Goal: Task Accomplishment & Management: Complete application form

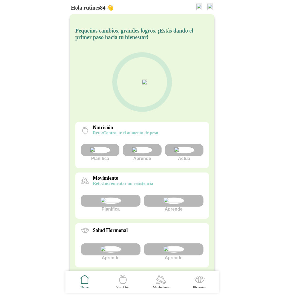
click at [210, 6] on img at bounding box center [209, 7] width 5 height 7
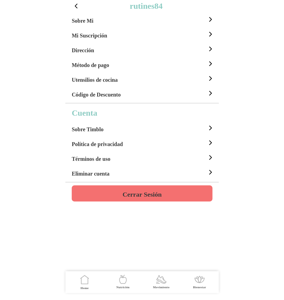
click at [153, 191] on h4 "Cerrar Sesión" at bounding box center [141, 194] width 39 height 7
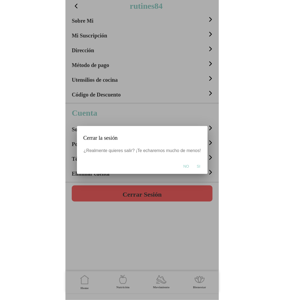
click at [197, 166] on span "Si" at bounding box center [199, 166] width 4 height 5
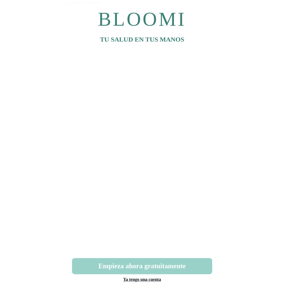
click at [139, 271] on button "Empieza ahora gratuitamente" at bounding box center [142, 267] width 140 height 16
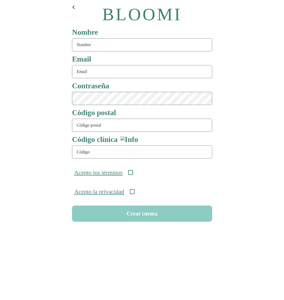
click at [103, 48] on input "text" at bounding box center [142, 44] width 140 height 13
type input "rutine83"
type input "[DOMAIN_NAME]"
type input "08911"
type input "ONC-UOM-001"
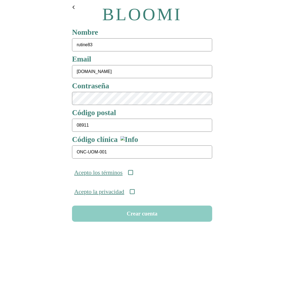
click at [136, 176] on div "Acepto los términos" at bounding box center [142, 172] width 145 height 19
click at [133, 174] on icon at bounding box center [130, 172] width 5 height 5
click at [134, 194] on icon at bounding box center [132, 192] width 5 height 5
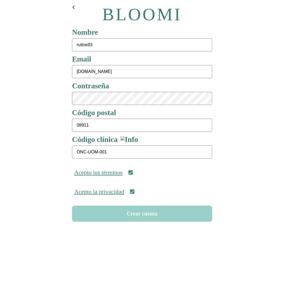
click at [144, 215] on button "Crear cuenta" at bounding box center [142, 214] width 140 height 16
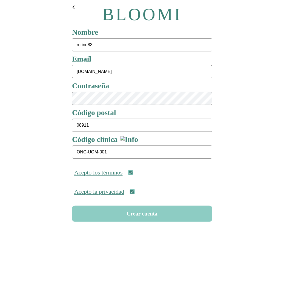
click at [93, 71] on input "rutine83test.com" at bounding box center [142, 71] width 140 height 13
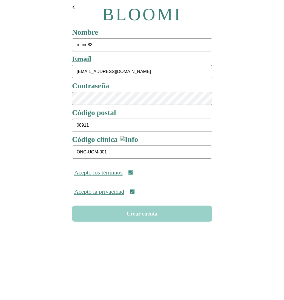
type input "rutine83@test.com"
click at [144, 219] on button "Crear cuenta" at bounding box center [142, 214] width 140 height 16
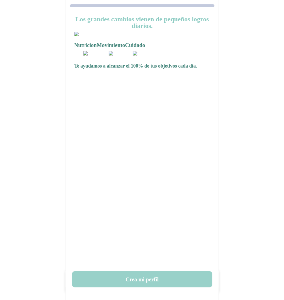
click at [144, 276] on button "Crea mi perfil" at bounding box center [142, 280] width 140 height 16
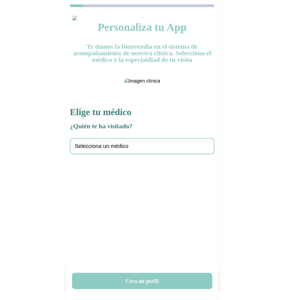
click at [144, 154] on div "Selecciona un médico" at bounding box center [142, 146] width 145 height 16
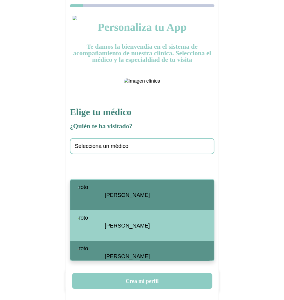
click at [131, 197] on span "Santiago Viteri" at bounding box center [127, 195] width 45 height 6
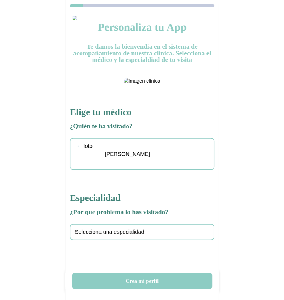
click at [103, 240] on div "Selecciona una especialidad" at bounding box center [142, 232] width 145 height 16
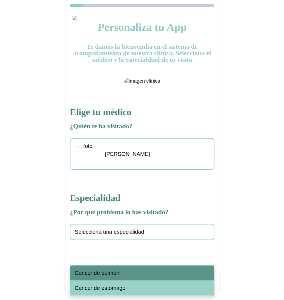
click at [108, 272] on span "Cáncer de pulmón" at bounding box center [97, 273] width 45 height 6
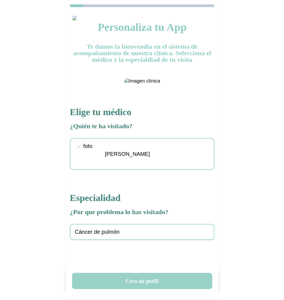
click at [133, 284] on button "Crea mi perfil" at bounding box center [142, 281] width 140 height 16
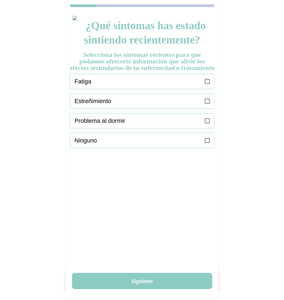
click at [204, 87] on div "Fatiga" at bounding box center [144, 81] width 140 height 15
click at [210, 109] on div "Estreñimiento" at bounding box center [144, 101] width 140 height 15
click at [210, 128] on div "Problema al dormir" at bounding box center [144, 121] width 140 height 15
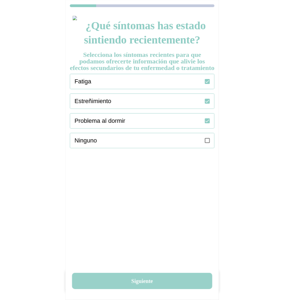
click at [139, 282] on button "Siguiente" at bounding box center [142, 281] width 140 height 16
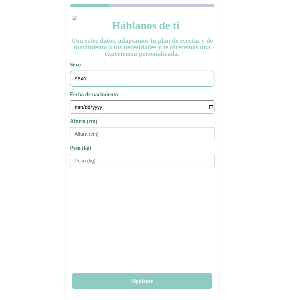
click at [158, 81] on div "sexo" at bounding box center [142, 79] width 145 height 16
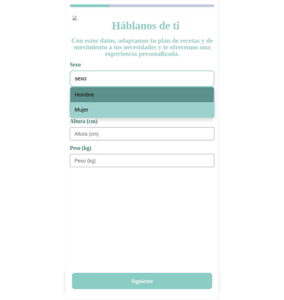
click at [121, 96] on div "Hombre" at bounding box center [142, 94] width 144 height 15
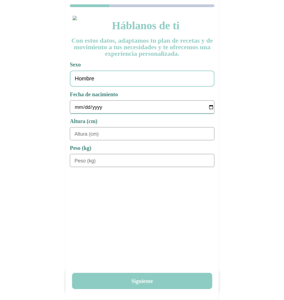
click at [76, 107] on input "date" at bounding box center [144, 107] width 140 height 13
type input "1978-01-01"
type input "180"
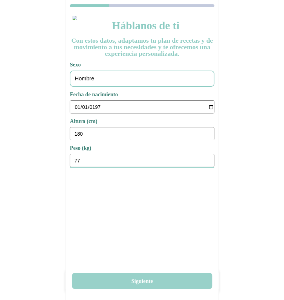
type input "77"
click at [152, 276] on button "Siguiente" at bounding box center [142, 281] width 140 height 16
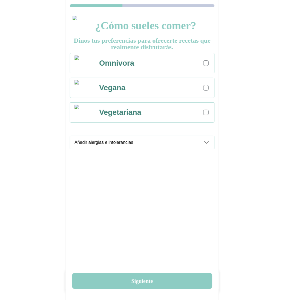
click at [203, 62] on div "Omnivora" at bounding box center [154, 63] width 120 height 20
click at [207, 147] on div "Añadir alergias e intolerancias" at bounding box center [144, 142] width 140 height 13
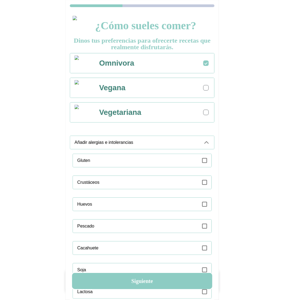
click at [207, 158] on icon at bounding box center [204, 160] width 5 height 5
click at [204, 142] on icon at bounding box center [206, 142] width 7 height 7
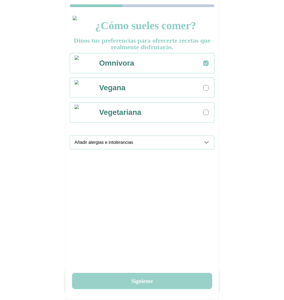
click at [148, 276] on button "Siguiente" at bounding box center [142, 281] width 140 height 16
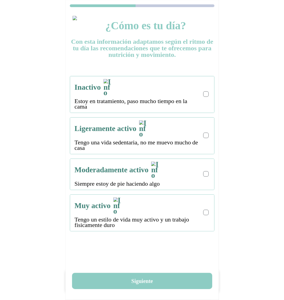
click at [209, 91] on label at bounding box center [206, 94] width 7 height 7
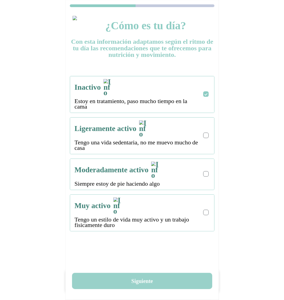
click at [141, 279] on button "Siguiente" at bounding box center [142, 281] width 140 height 16
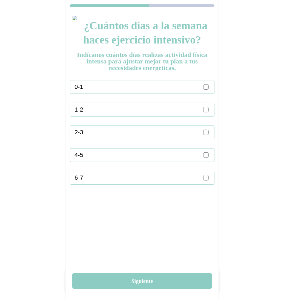
click at [203, 90] on label at bounding box center [206, 87] width 7 height 7
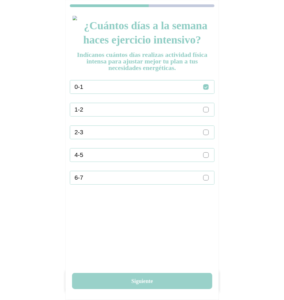
click at [148, 277] on button "Siguiente" at bounding box center [142, 281] width 140 height 16
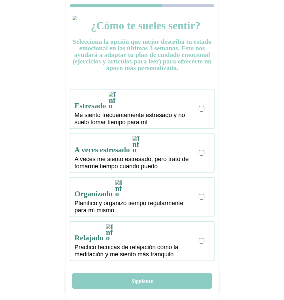
click at [202, 108] on div at bounding box center [201, 109] width 3 height 3
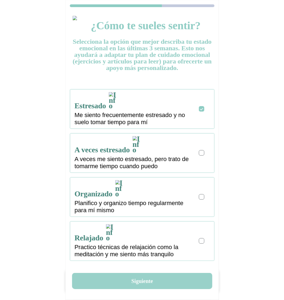
click at [145, 283] on button "Siguiente" at bounding box center [142, 281] width 140 height 16
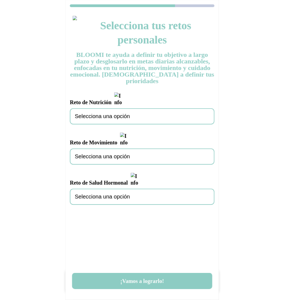
click at [144, 110] on div "Selecciona una opción" at bounding box center [142, 116] width 145 height 16
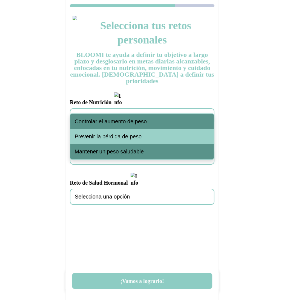
click at [125, 124] on span "Controlar el aumento de peso" at bounding box center [111, 122] width 72 height 6
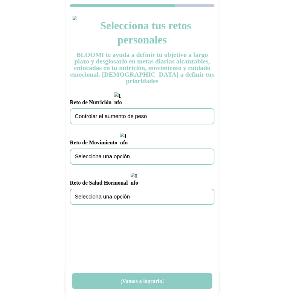
click at [116, 149] on div "Selecciona una opción" at bounding box center [142, 157] width 145 height 16
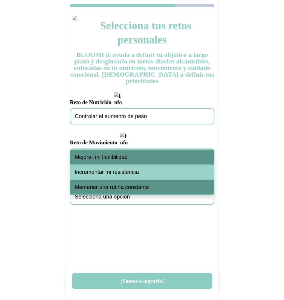
click at [113, 168] on div "Incrementar mi resistencia" at bounding box center [142, 172] width 144 height 15
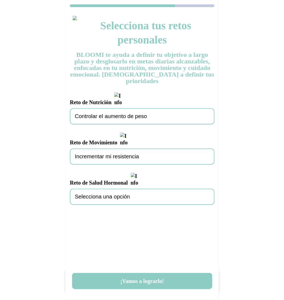
click at [113, 189] on div "Selecciona una opción" at bounding box center [142, 197] width 145 height 16
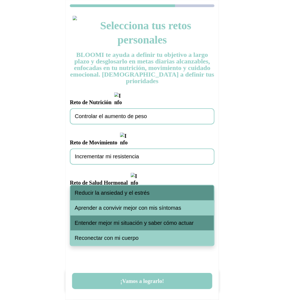
click at [114, 193] on span "Reducir la ansiedad y el estrés" at bounding box center [112, 193] width 75 height 6
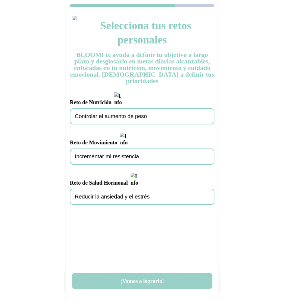
click at [142, 281] on button "¡Vamos a lograrlo!" at bounding box center [142, 281] width 140 height 16
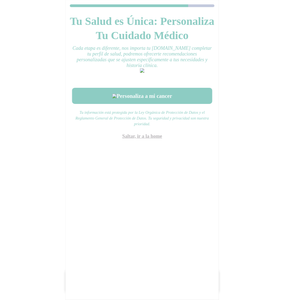
click at [146, 139] on link "Saltar, ir a la home" at bounding box center [142, 136] width 40 height 5
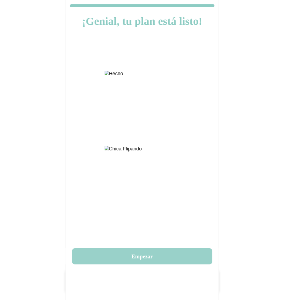
click at [151, 258] on button "Empezar" at bounding box center [142, 257] width 140 height 16
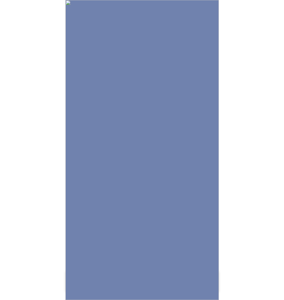
click at [151, 258] on img at bounding box center [141, 150] width 153 height 300
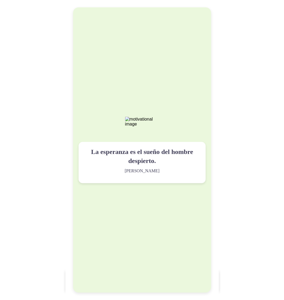
click at [95, 103] on div "La esperanza es el sueño del hombre despierto. [PERSON_NAME]" at bounding box center [142, 149] width 138 height 285
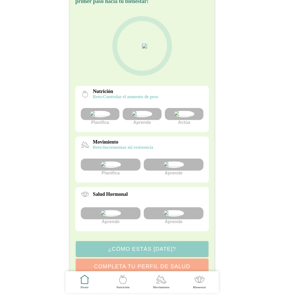
scroll to position [99, 0]
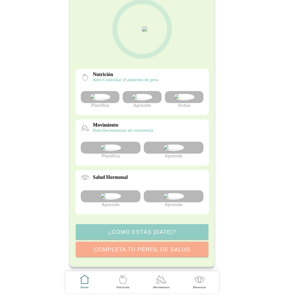
scroll to position [99, 0]
click at [172, 193] on img at bounding box center [173, 196] width 21 height 7
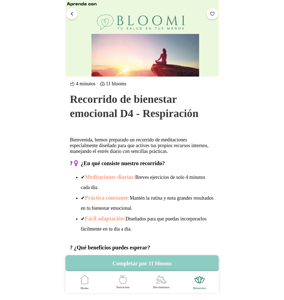
click at [72, 15] on span "button" at bounding box center [71, 13] width 5 height 5
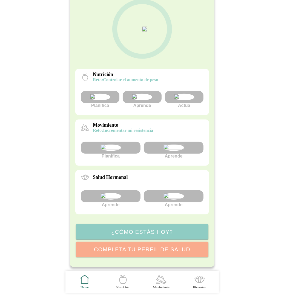
scroll to position [99, 0]
click at [178, 145] on img at bounding box center [173, 148] width 21 height 7
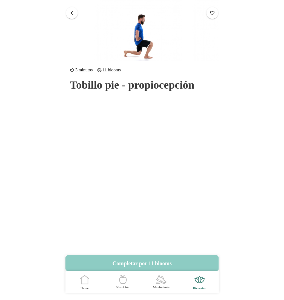
click at [71, 11] on span "button" at bounding box center [71, 12] width 5 height 5
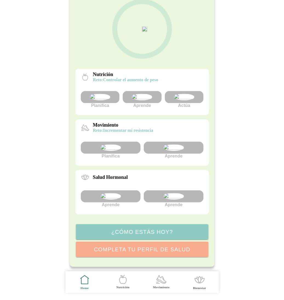
click at [149, 94] on img at bounding box center [142, 97] width 21 height 7
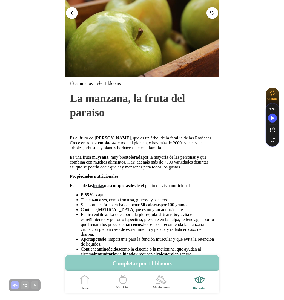
click at [68, 13] on button "button" at bounding box center [72, 13] width 12 height 12
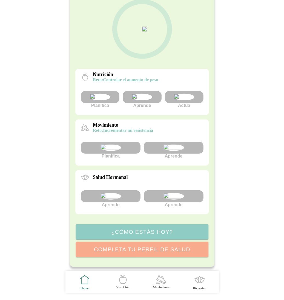
click at [189, 94] on img at bounding box center [184, 97] width 21 height 7
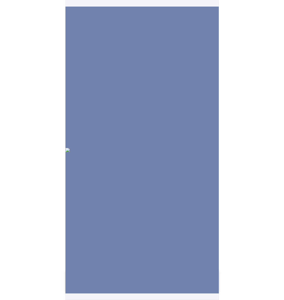
click at [189, 148] on img at bounding box center [141, 150] width 153 height 4
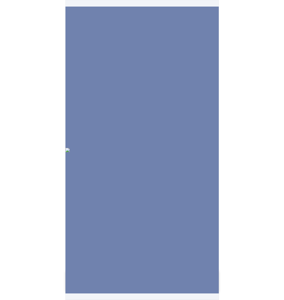
click at [189, 148] on img at bounding box center [141, 150] width 153 height 4
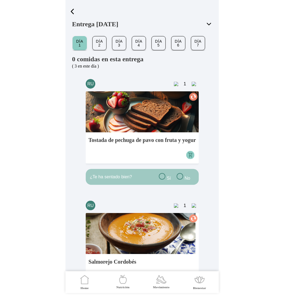
click at [95, 43] on button "Día 2" at bounding box center [100, 43] width 14 height 14
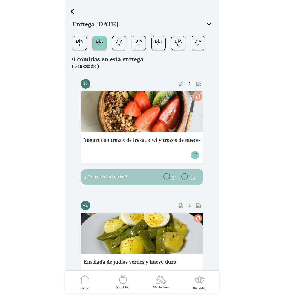
click at [115, 43] on button "Día 3" at bounding box center [119, 43] width 14 height 14
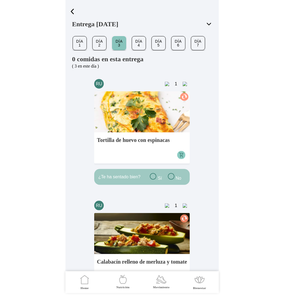
click at [0, 0] on slot "Día 4" at bounding box center [0, 0] width 0 height 0
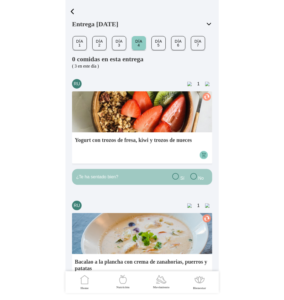
click at [0, 0] on slot "Día 5" at bounding box center [0, 0] width 0 height 0
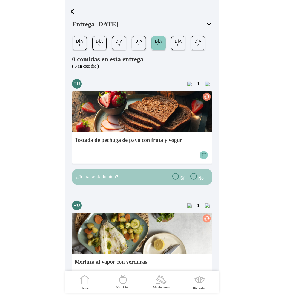
click at [0, 0] on slot "Día 6" at bounding box center [0, 0] width 0 height 0
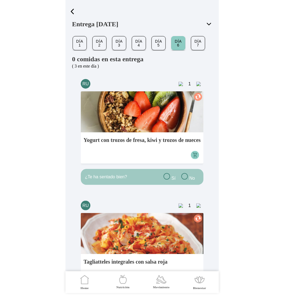
click at [0, 0] on slot "Día 7" at bounding box center [0, 0] width 0 height 0
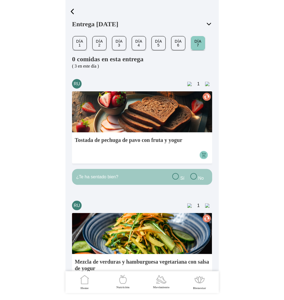
click at [73, 7] on button "button" at bounding box center [72, 12] width 13 height 10
